Goal: Find specific page/section: Find specific page/section

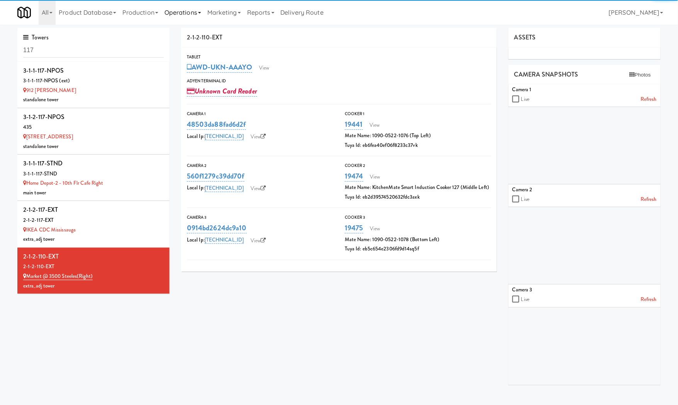
click at [191, 14] on link "Operations" at bounding box center [182, 12] width 43 height 25
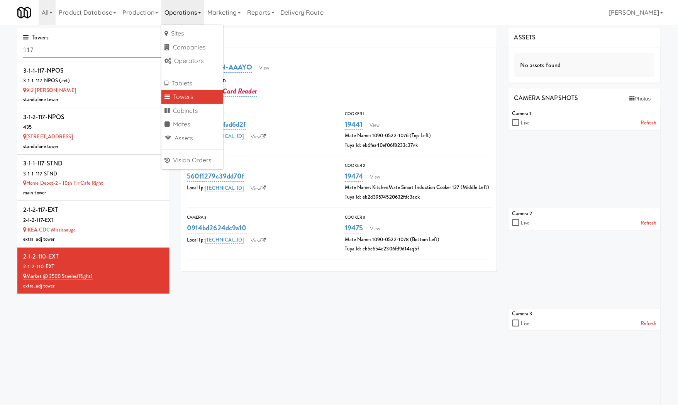
click at [99, 52] on input "117" at bounding box center [93, 50] width 141 height 14
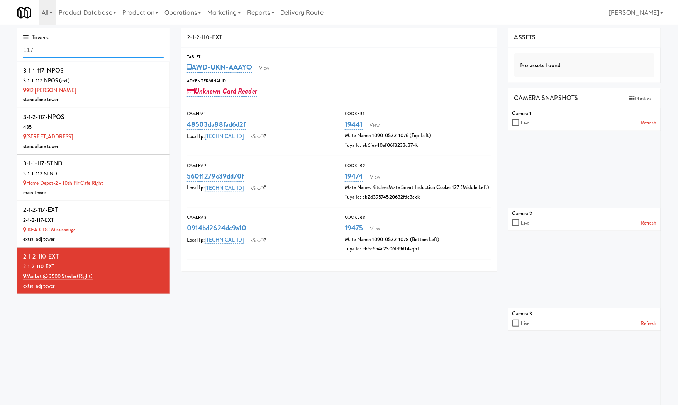
click at [98, 52] on input "117" at bounding box center [93, 50] width 141 height 14
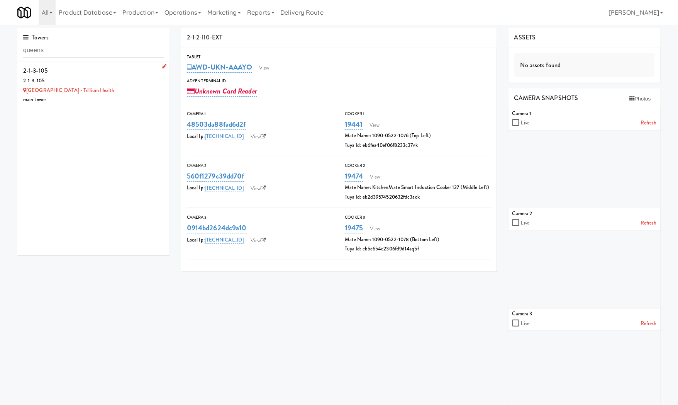
click at [107, 73] on div "2-1-3-105" at bounding box center [93, 71] width 141 height 12
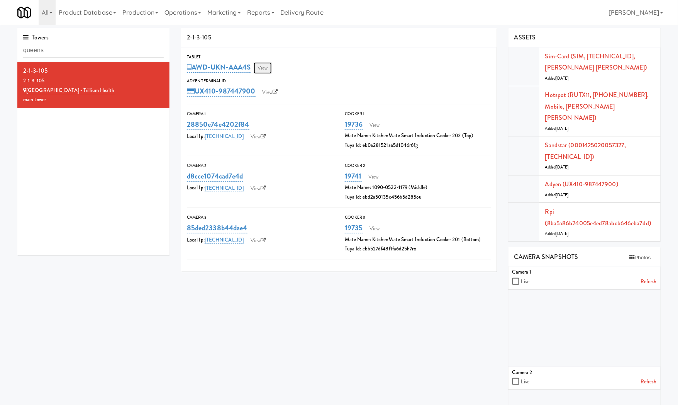
click at [266, 69] on link "View" at bounding box center [263, 68] width 18 height 12
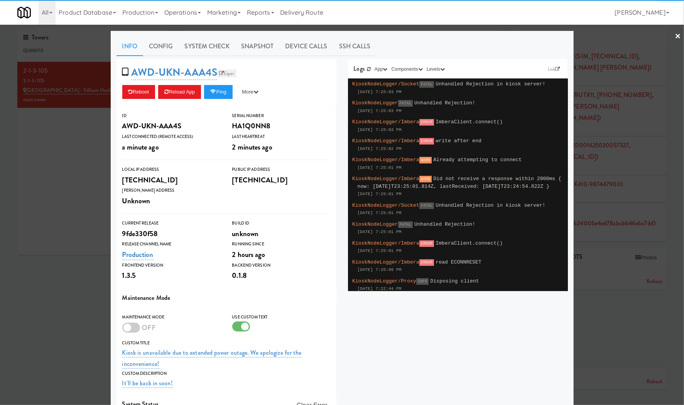
click at [222, 71] on link "Esper" at bounding box center [226, 73] width 19 height 8
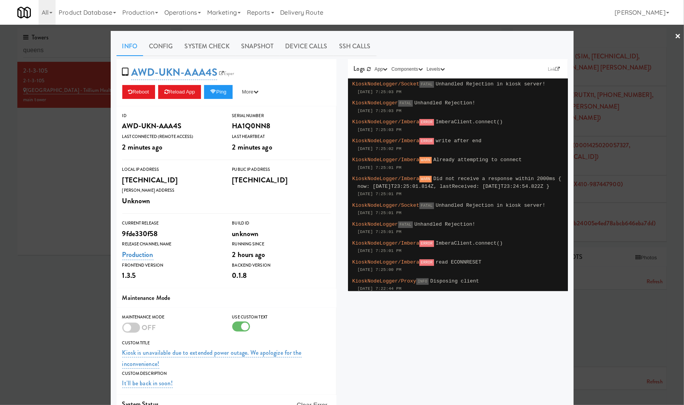
click at [44, 141] on div at bounding box center [342, 202] width 684 height 405
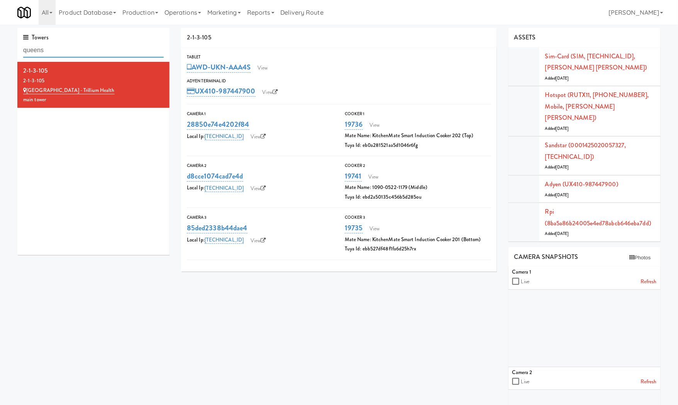
click at [73, 56] on input "queens" at bounding box center [93, 50] width 141 height 14
type input "[PERSON_NAME]"
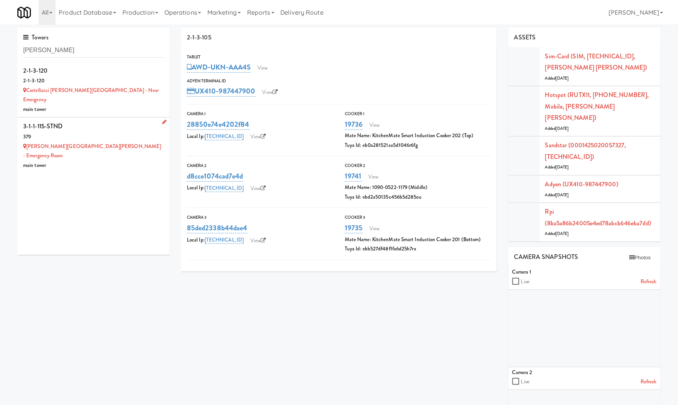
click at [90, 120] on div "3-1-1-115-STND" at bounding box center [93, 126] width 141 height 12
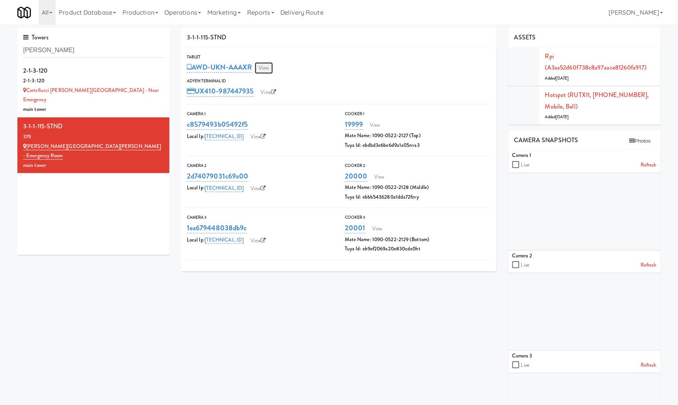
click at [267, 71] on link "View" at bounding box center [264, 68] width 18 height 12
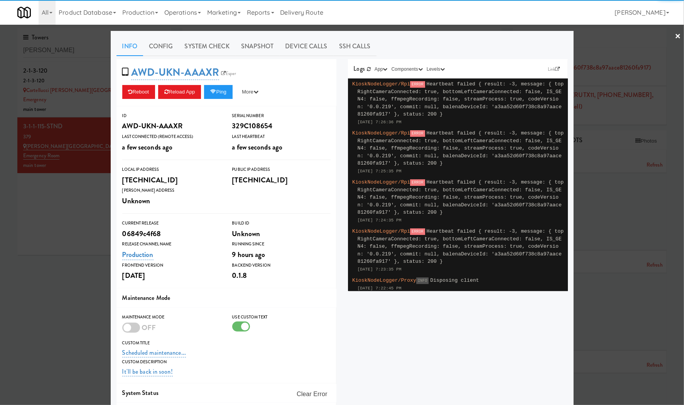
click at [227, 68] on span "AWD-UKN-AAAXR Esper" at bounding box center [181, 72] width 119 height 15
click at [226, 75] on link "Esper" at bounding box center [228, 73] width 19 height 8
